Goal: Task Accomplishment & Management: Complete application form

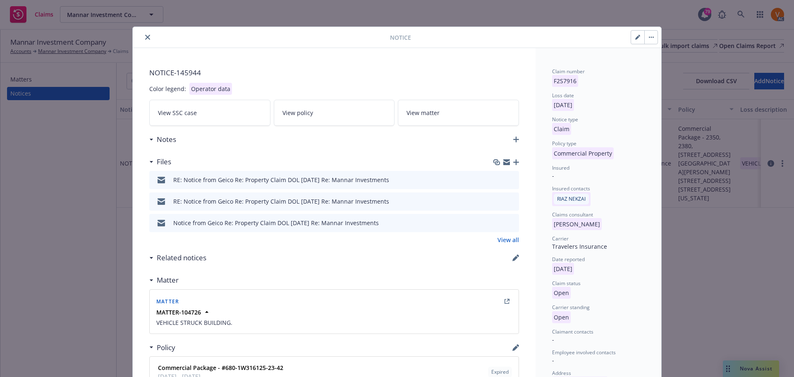
click at [637, 35] on icon "button" at bounding box center [637, 37] width 5 height 5
select select "COMMERCIAL_PROPERTY"
select select "open"
select select "CLAIM"
select select "OPEN"
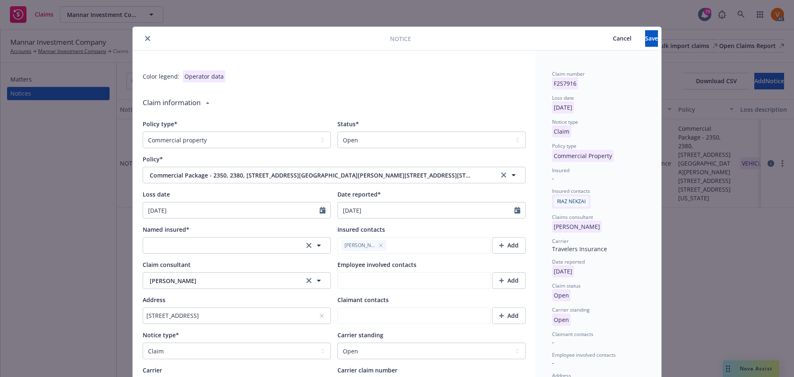
type textarea "x"
click at [463, 133] on select "Select a status Closed Open" at bounding box center [432, 140] width 188 height 17
select select "closed"
click at [338, 132] on select "Select a status Closed Open" at bounding box center [432, 140] width 188 height 17
type textarea "x"
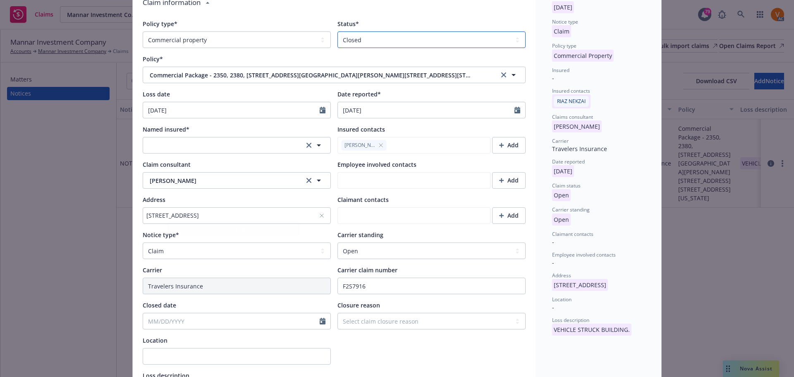
scroll to position [124, 0]
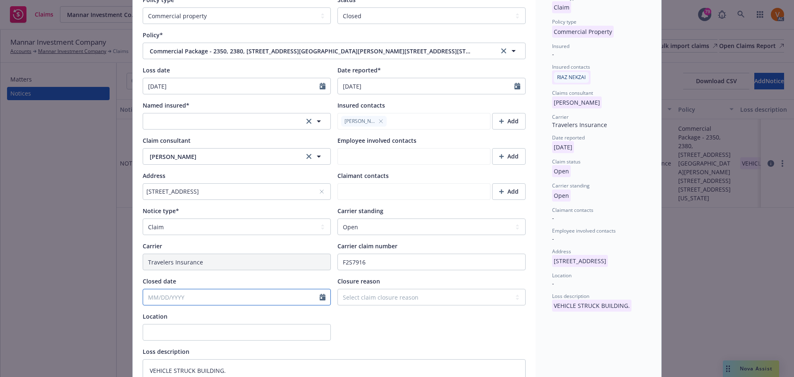
select select "9"
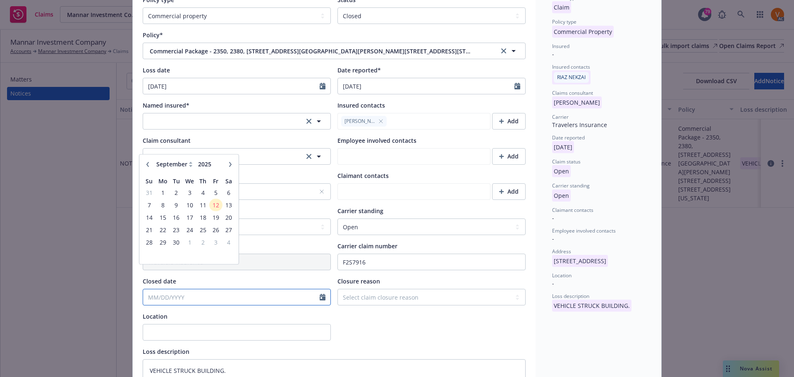
click at [202, 289] on input "Closed date" at bounding box center [231, 297] width 177 height 16
type input "7/"
click at [145, 169] on icon "button" at bounding box center [147, 168] width 5 height 5
type textarea "x"
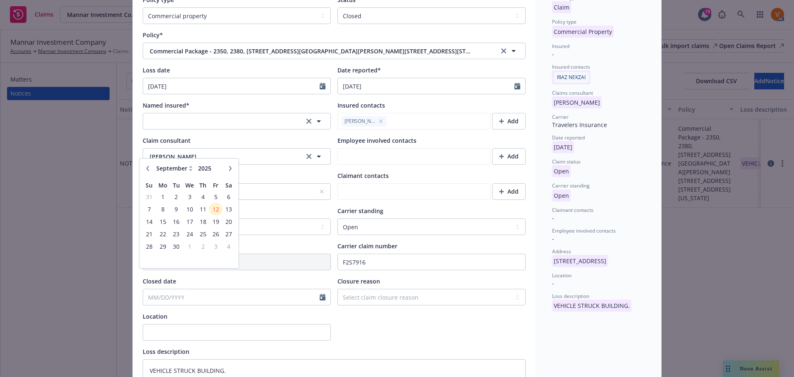
select select "7"
click at [196, 235] on td "24" at bounding box center [202, 233] width 13 height 12
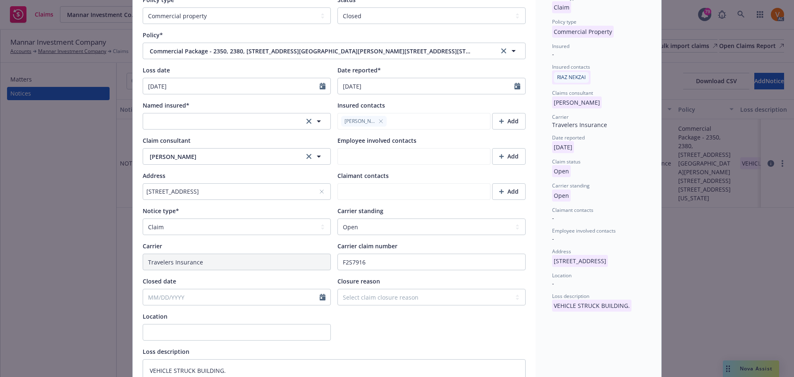
type textarea "x"
type input "[DATE]"
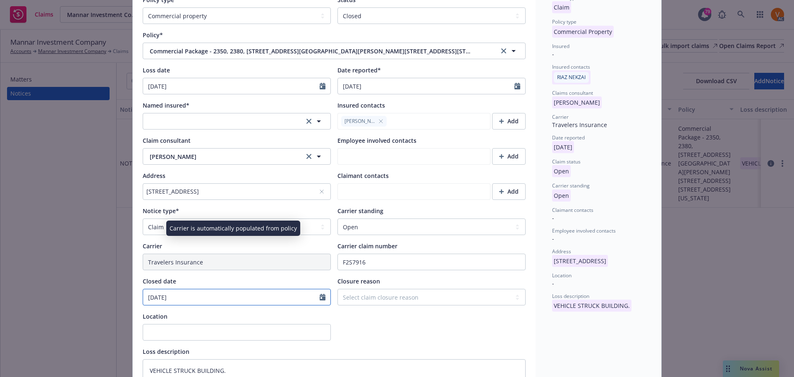
click at [189, 289] on input "[DATE]" at bounding box center [231, 297] width 177 height 16
select select "7"
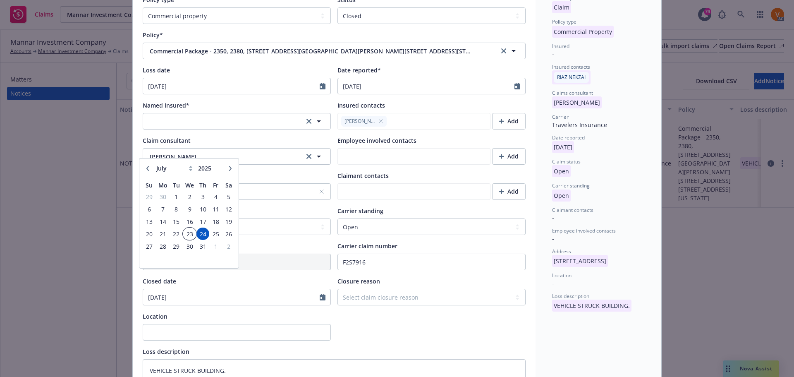
click at [186, 237] on span "23" at bounding box center [190, 234] width 12 height 10
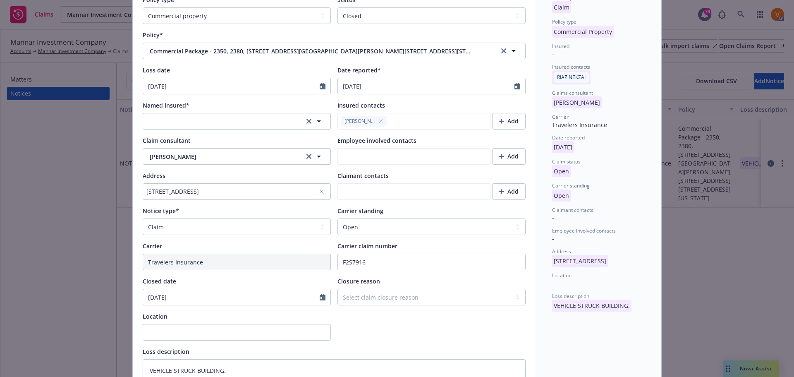
type textarea "x"
type input "[DATE]"
click at [357, 289] on select "Select claim closure reason Administrative closure Closed Closed no liability f…" at bounding box center [432, 297] width 188 height 17
select select "settled"
click at [338, 289] on select "Select claim closure reason Administrative closure Closed Closed no liability f…" at bounding box center [432, 297] width 188 height 17
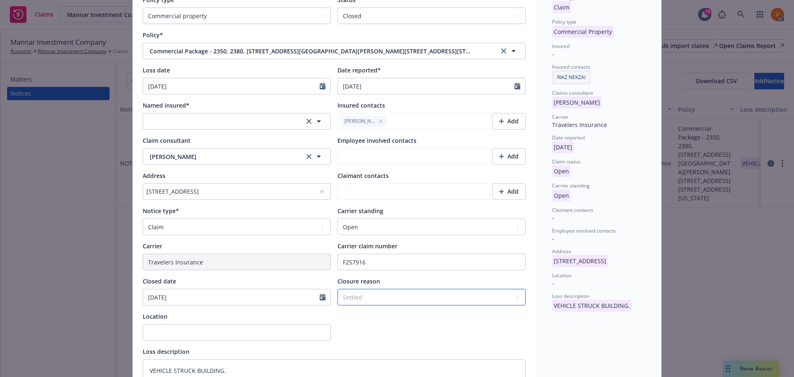
type textarea "x"
click at [364, 218] on select "Select a carrier standing Closed Not submitted Open Reopened Subrogated Withdra…" at bounding box center [432, 226] width 188 height 17
select select "CLOSED"
click at [338, 218] on select "Select a carrier standing Closed Not submitted Open Reopened Subrogated Withdra…" at bounding box center [432, 226] width 188 height 17
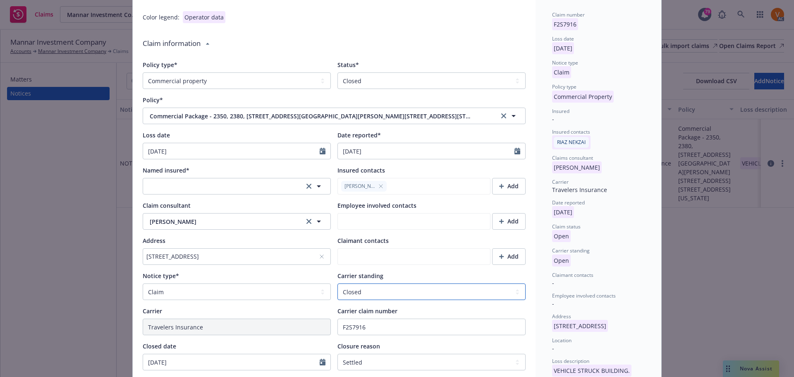
scroll to position [0, 0]
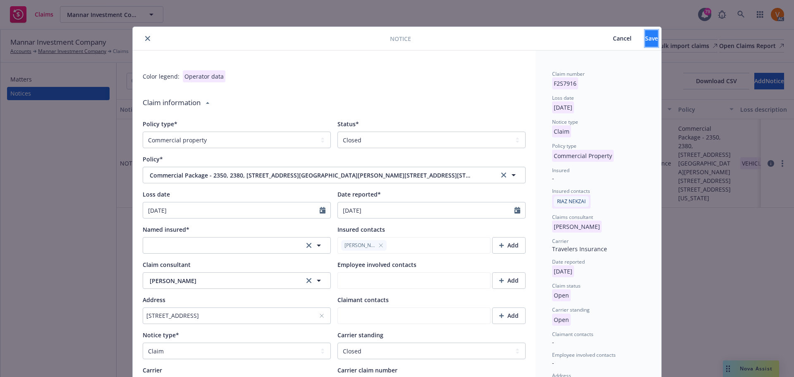
click at [653, 35] on button "Save" at bounding box center [651, 38] width 13 height 17
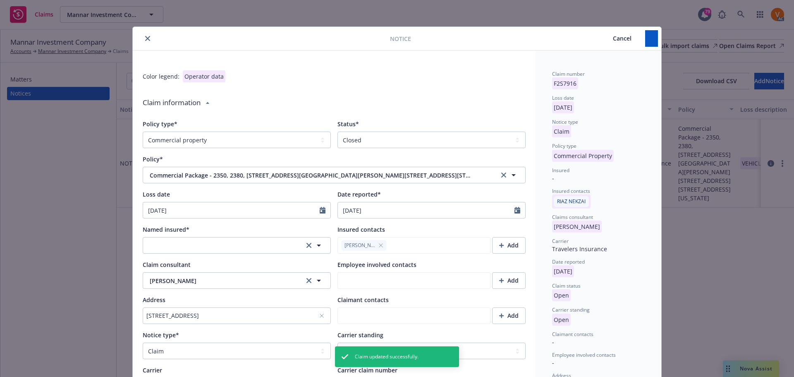
type textarea "x"
